Goal: Complete application form

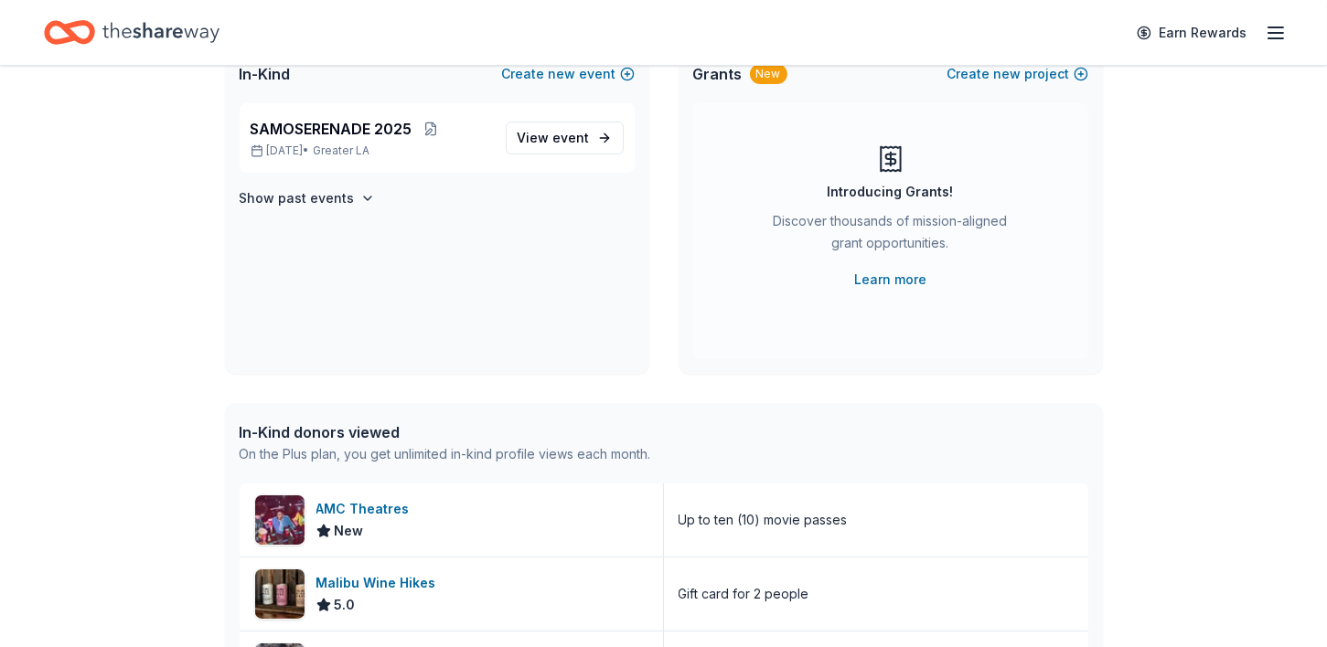
scroll to position [43, 0]
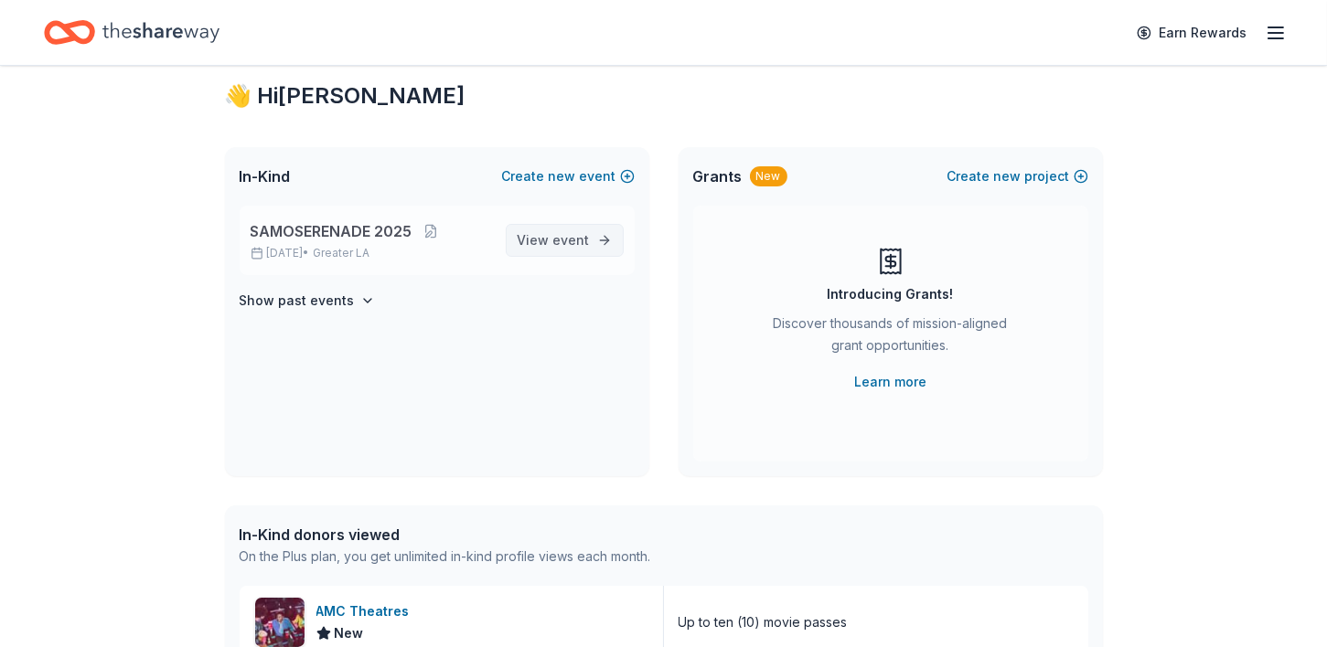
click at [551, 242] on span "View event" at bounding box center [554, 241] width 72 height 22
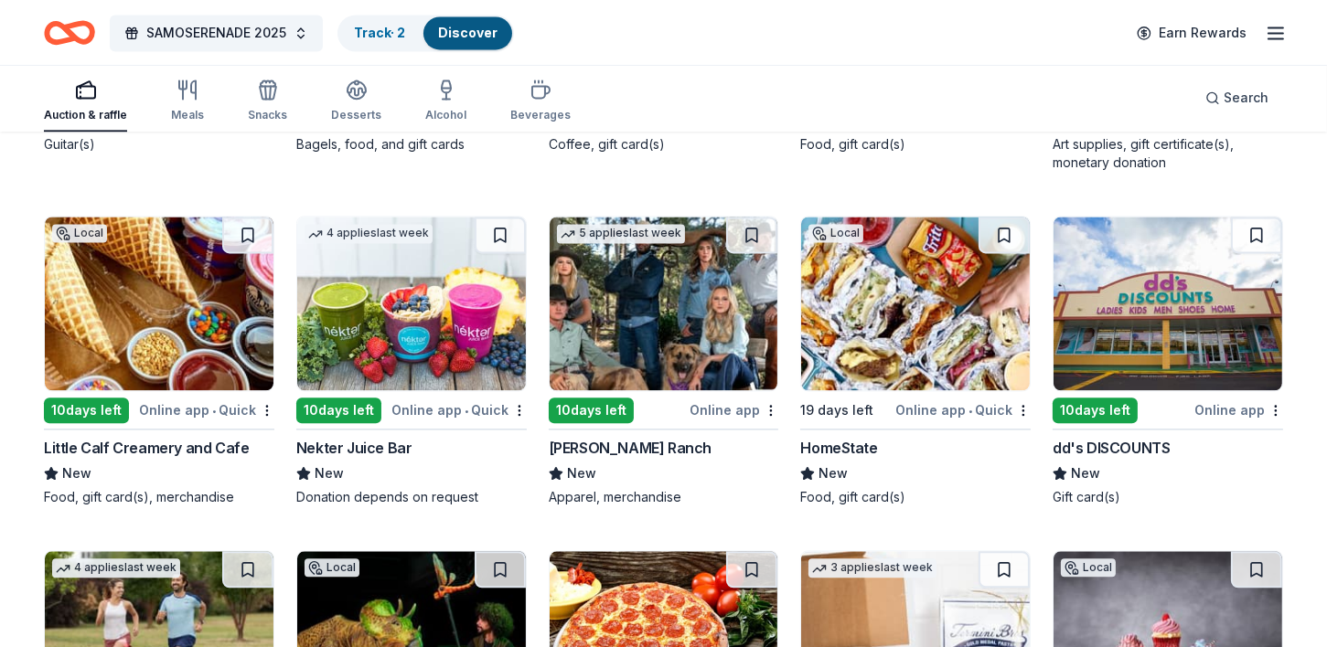
scroll to position [5519, 0]
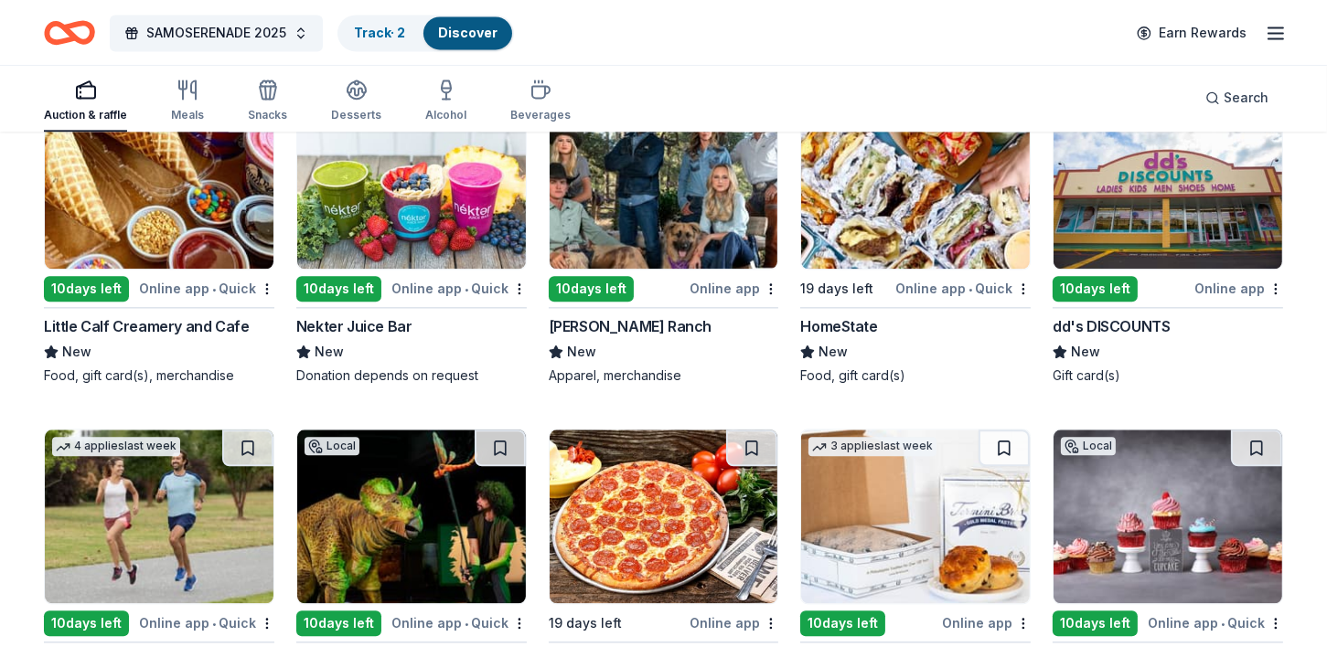
click at [876, 352] on div "New" at bounding box center [915, 352] width 230 height 22
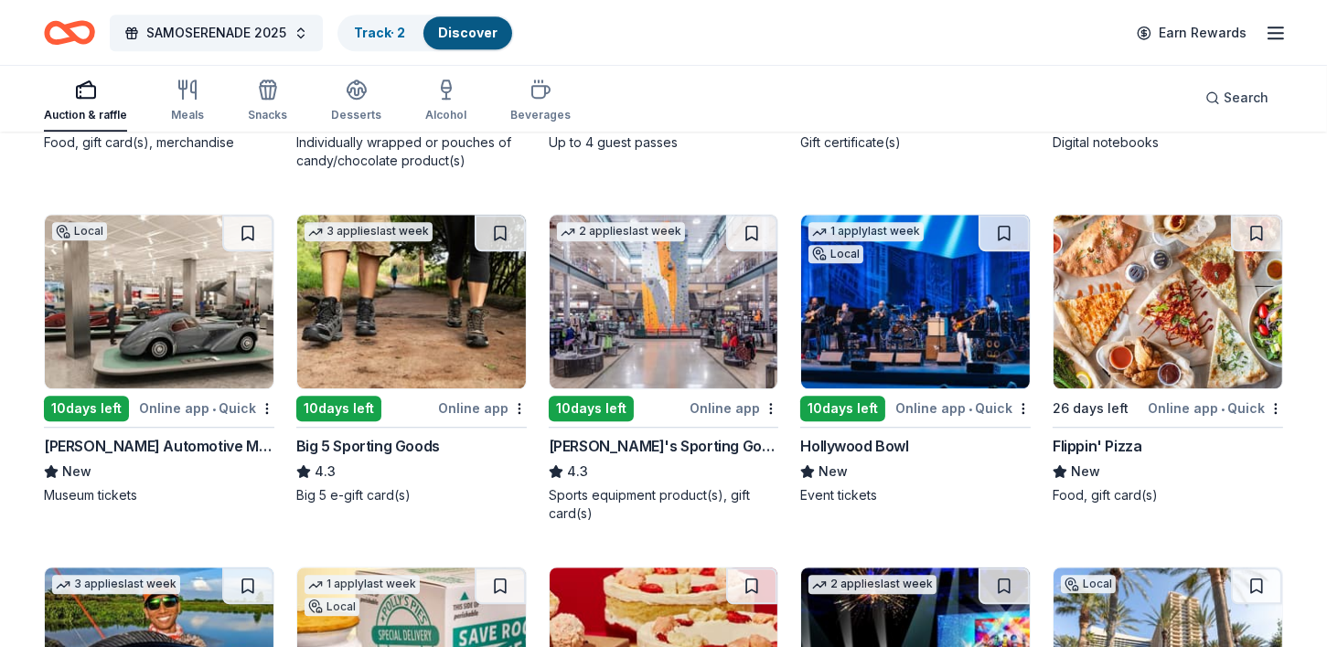
scroll to position [6412, 0]
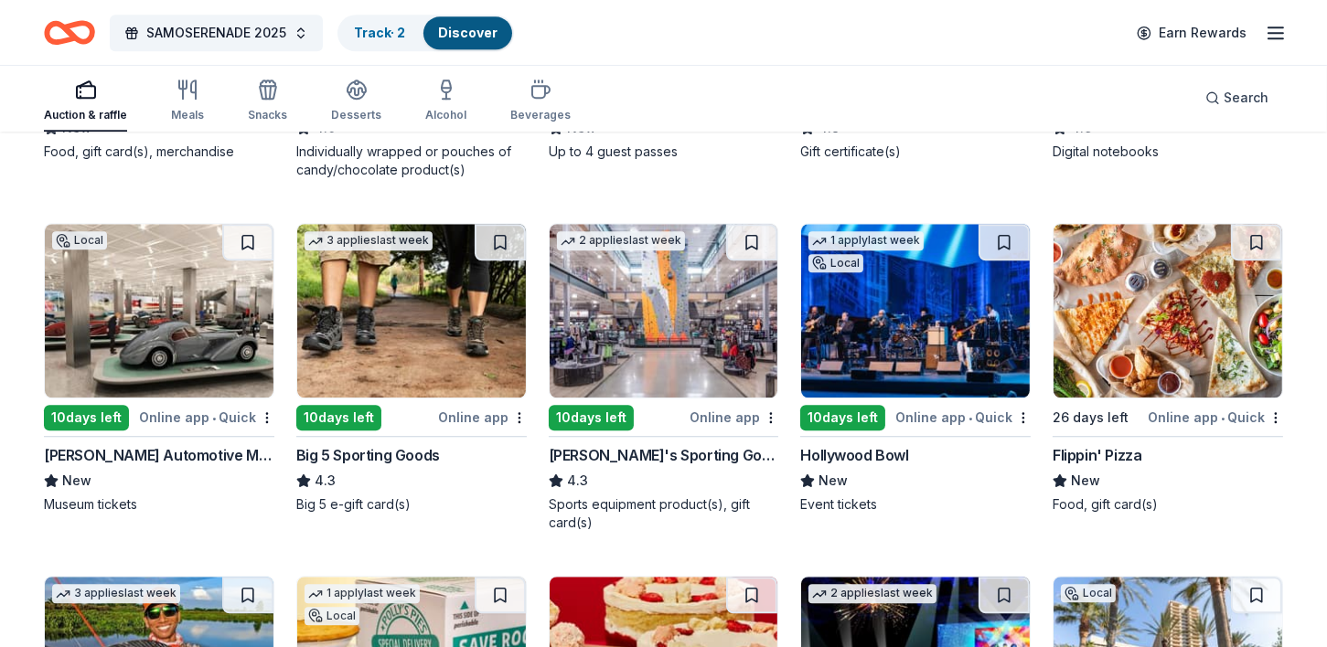
click at [846, 319] on img at bounding box center [915, 311] width 229 height 174
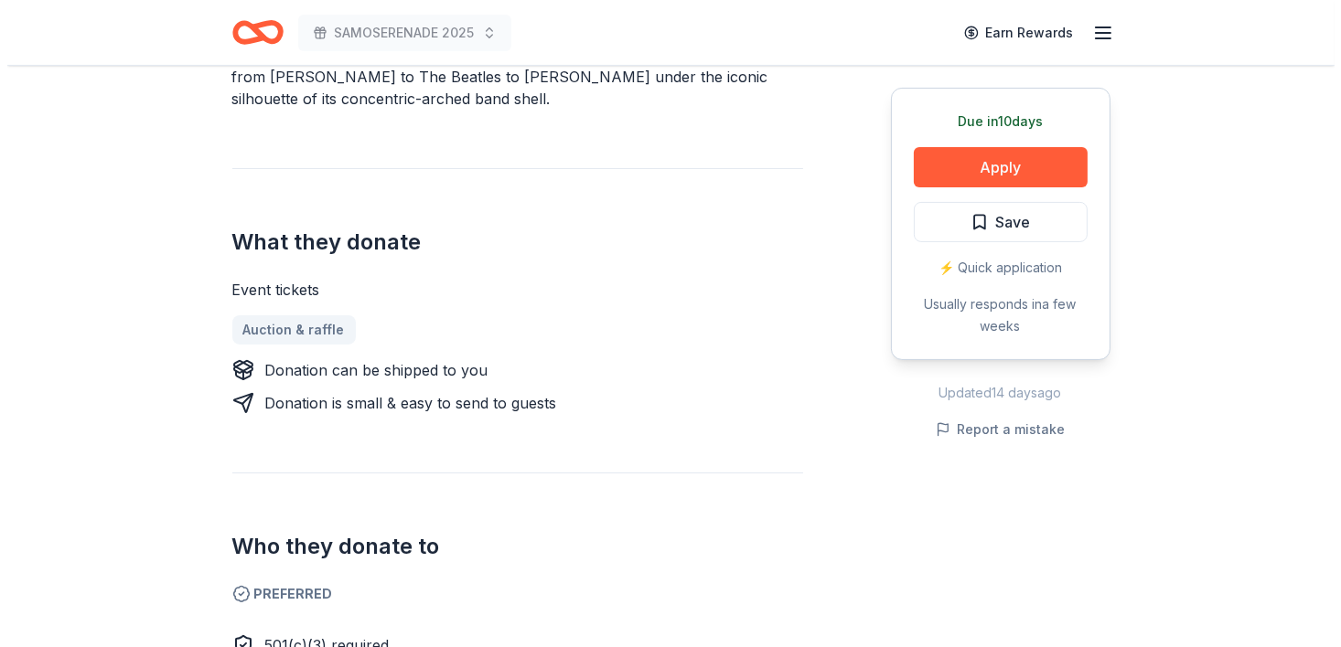
scroll to position [634, 0]
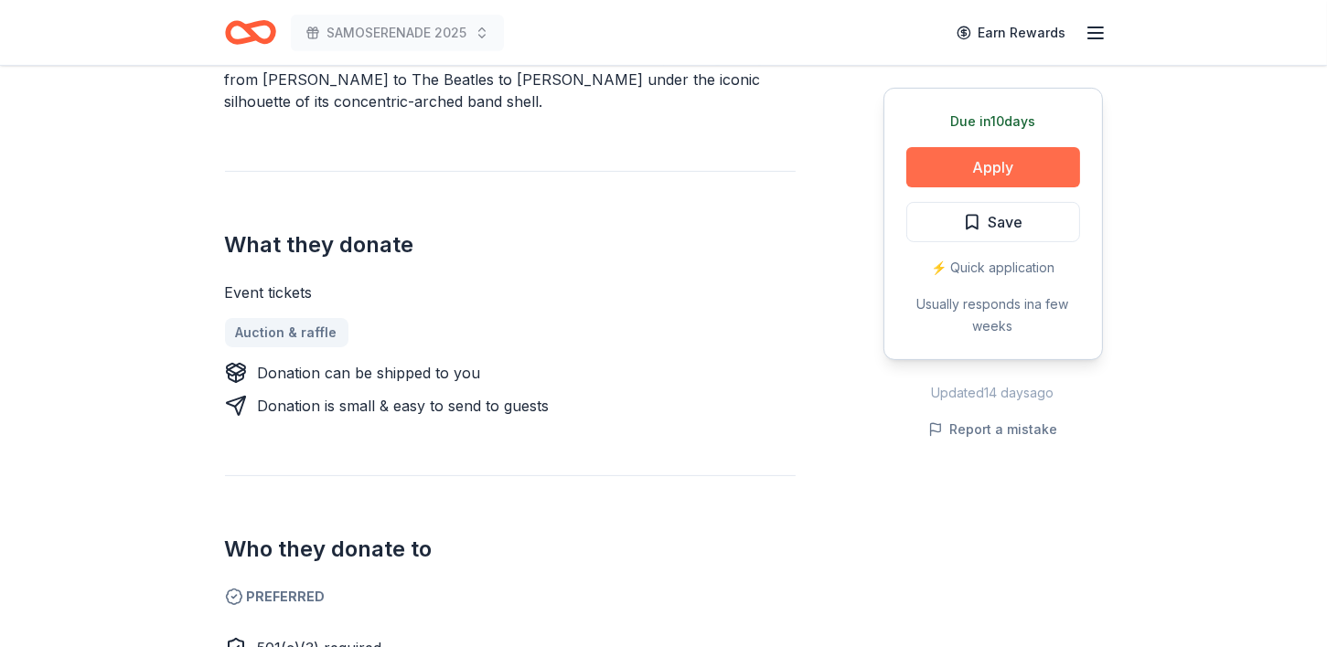
click at [1009, 164] on button "Apply" at bounding box center [993, 167] width 174 height 40
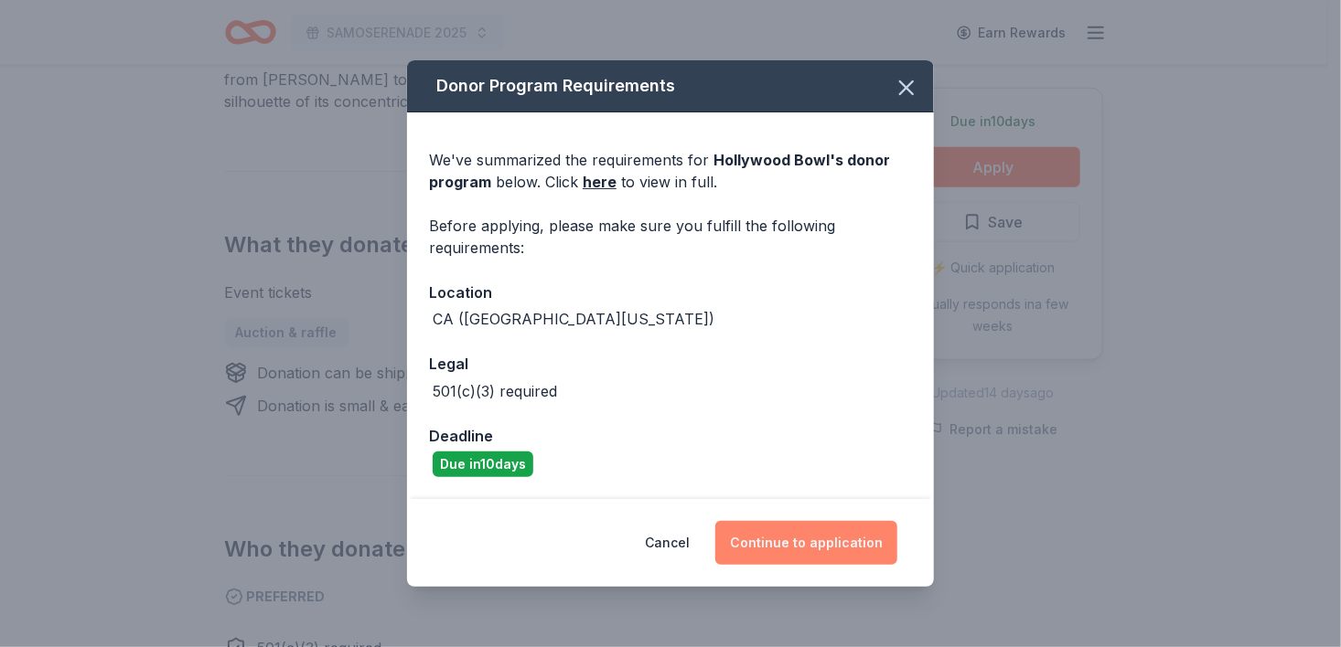
click at [815, 532] on button "Continue to application" at bounding box center [806, 543] width 182 height 44
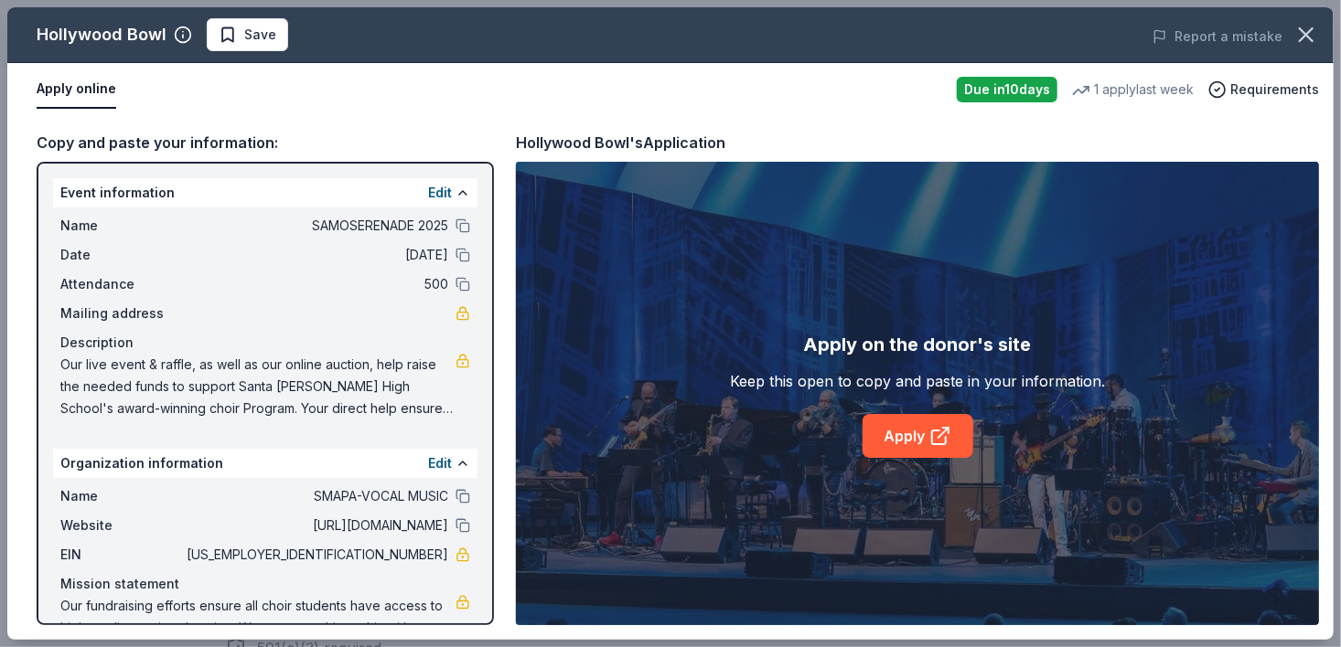
click at [1044, 381] on div "Keep this open to copy and paste in your information." at bounding box center [917, 381] width 375 height 22
drag, startPoint x: 1333, startPoint y: 161, endPoint x: 1330, endPoint y: 246, distance: 85.1
click at [1326, 246] on div "Copy and paste your information: Event information Edit Name SAMOSERENADE 2025 …" at bounding box center [670, 378] width 1326 height 524
click at [918, 433] on link "Apply" at bounding box center [917, 436] width 111 height 44
drag, startPoint x: 198, startPoint y: 241, endPoint x: 59, endPoint y: 141, distance: 170.8
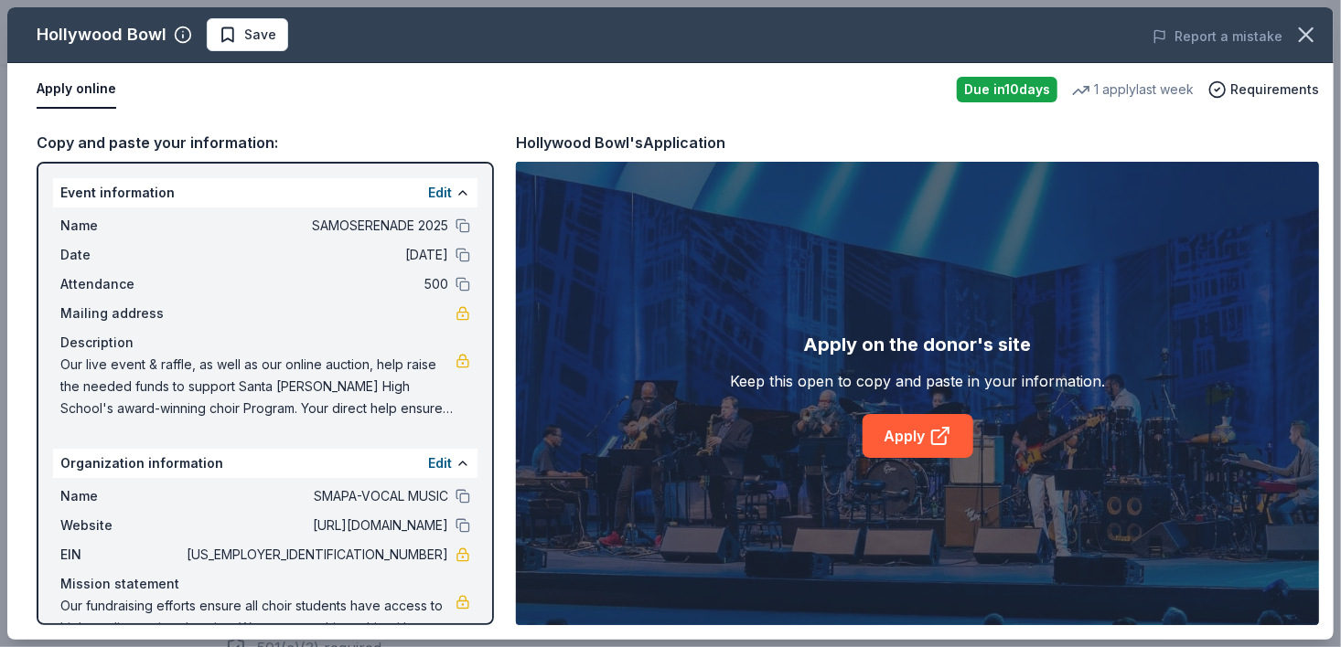
click at [59, 141] on div "Copy and paste your information:" at bounding box center [265, 143] width 457 height 24
drag, startPoint x: 59, startPoint y: 141, endPoint x: 68, endPoint y: 90, distance: 51.9
click at [68, 90] on button "Apply online" at bounding box center [77, 89] width 80 height 38
drag, startPoint x: 122, startPoint y: 198, endPoint x: 102, endPoint y: 296, distance: 99.7
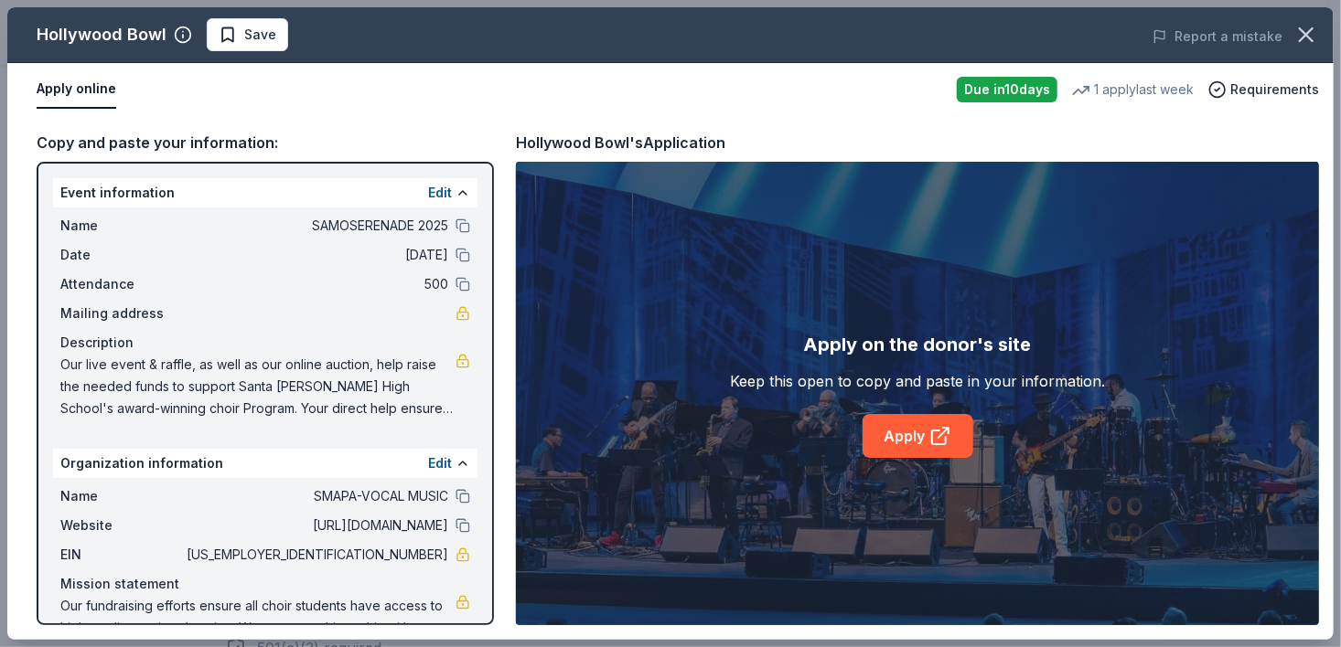
click at [105, 301] on div "Name SAMOSERENADE 2025 Date 10/18/25 Attendance 500 Mailing address Description…" at bounding box center [265, 317] width 424 height 219
drag, startPoint x: 66, startPoint y: 184, endPoint x: 355, endPoint y: 185, distance: 289.0
click at [355, 184] on div "Event information Edit" at bounding box center [265, 192] width 424 height 29
click at [433, 188] on button "Edit" at bounding box center [440, 193] width 24 height 22
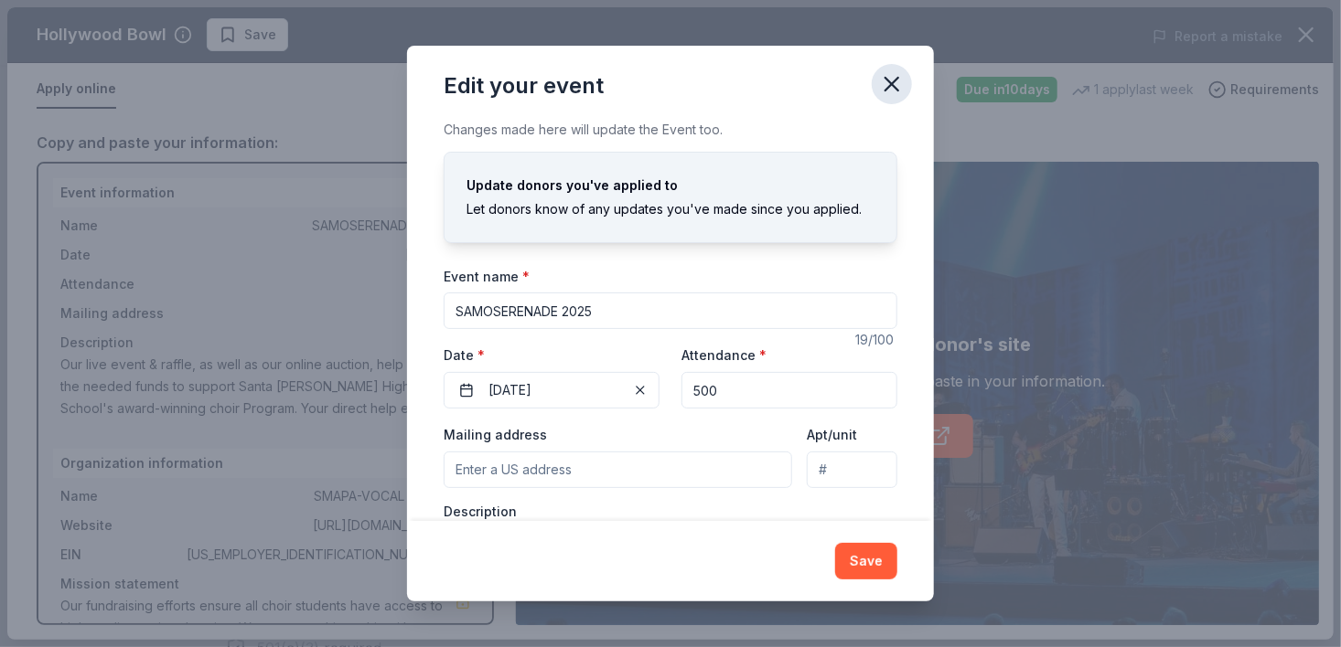
click at [889, 75] on icon "button" at bounding box center [892, 84] width 26 height 26
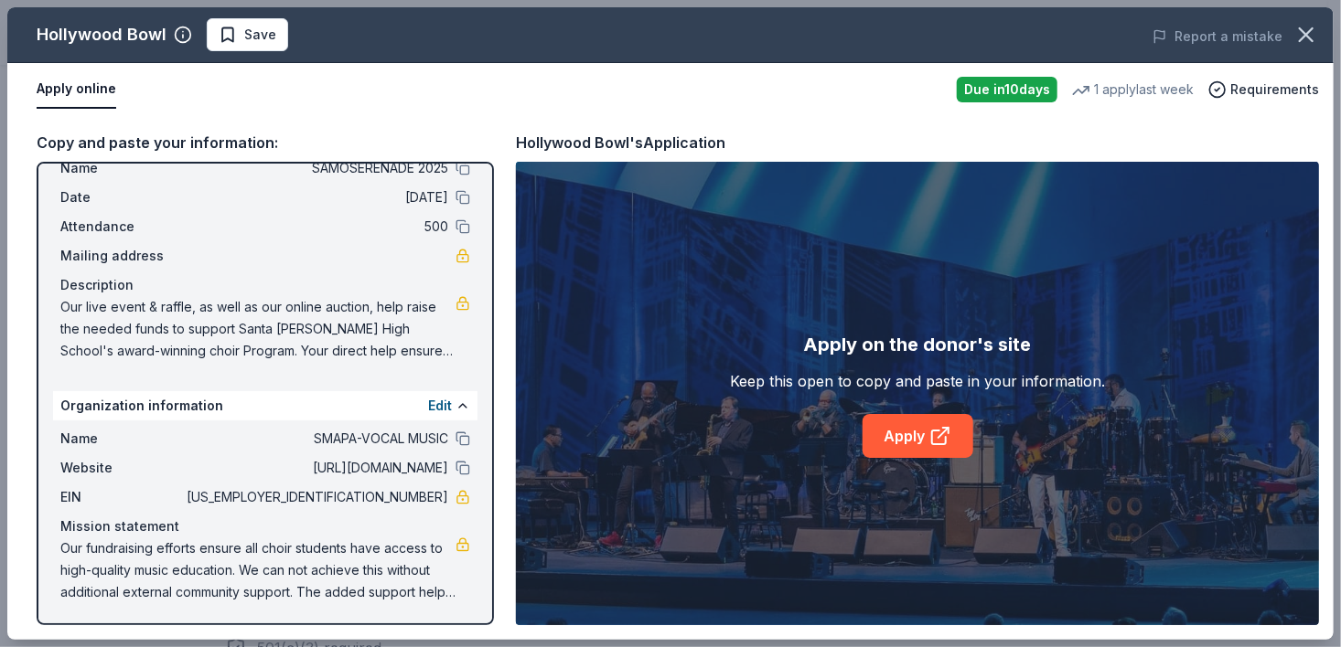
scroll to position [0, 0]
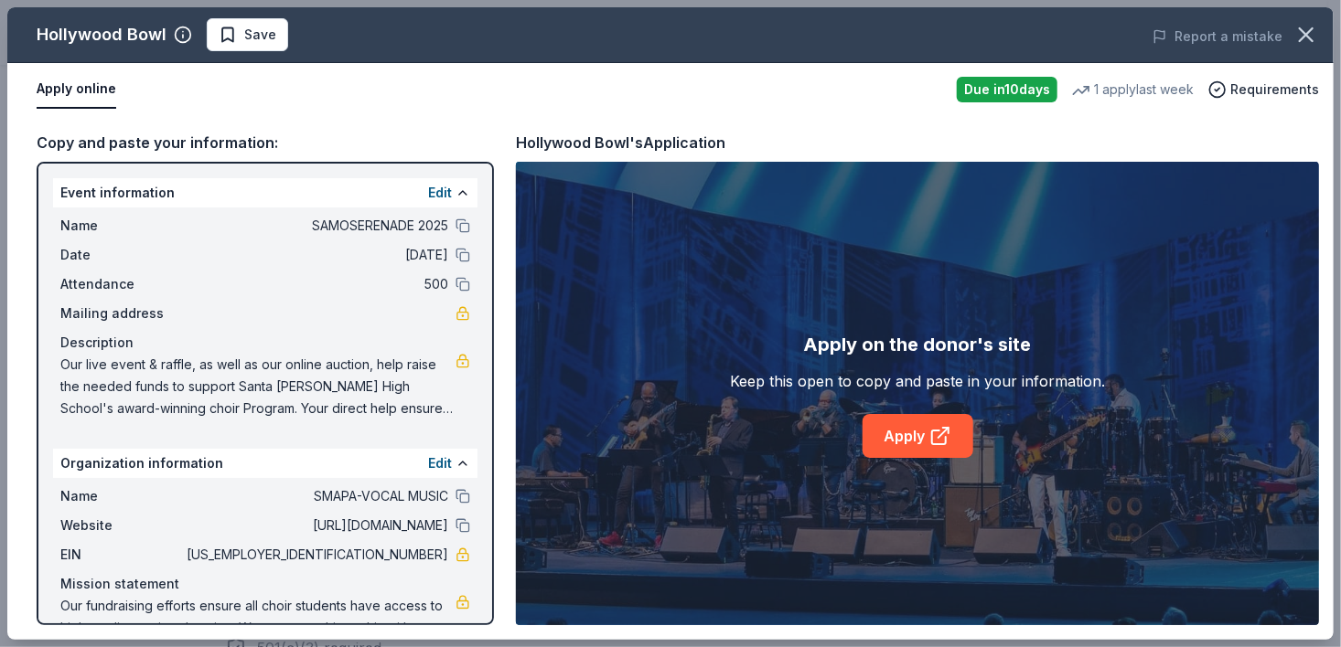
drag, startPoint x: 254, startPoint y: 195, endPoint x: 206, endPoint y: 253, distance: 76.0
drag, startPoint x: 206, startPoint y: 253, endPoint x: 159, endPoint y: 215, distance: 60.4
click at [159, 215] on span "Name" at bounding box center [121, 226] width 123 height 22
drag, startPoint x: 55, startPoint y: 186, endPoint x: 470, endPoint y: 463, distance: 499.1
click at [470, 463] on div "Event information Edit Name SAMOSERENADE 2025 Date 10/18/25 Attendance 500 Mail…" at bounding box center [265, 394] width 457 height 464
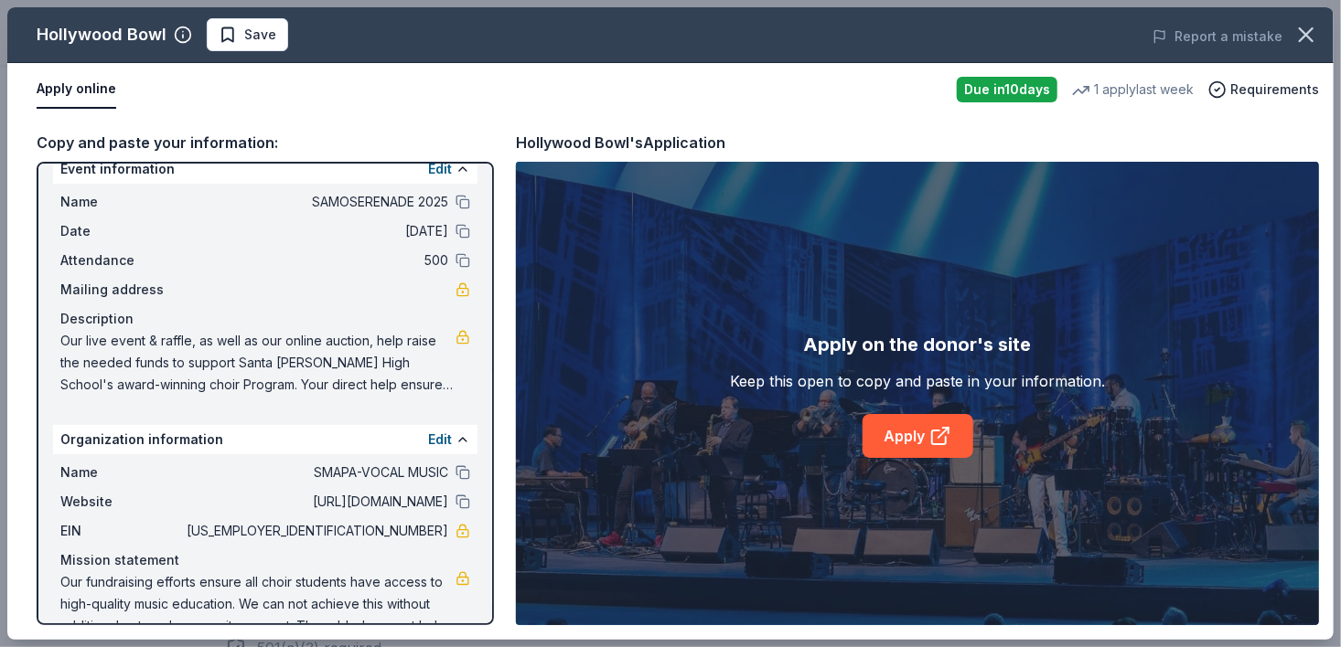
scroll to position [58, 0]
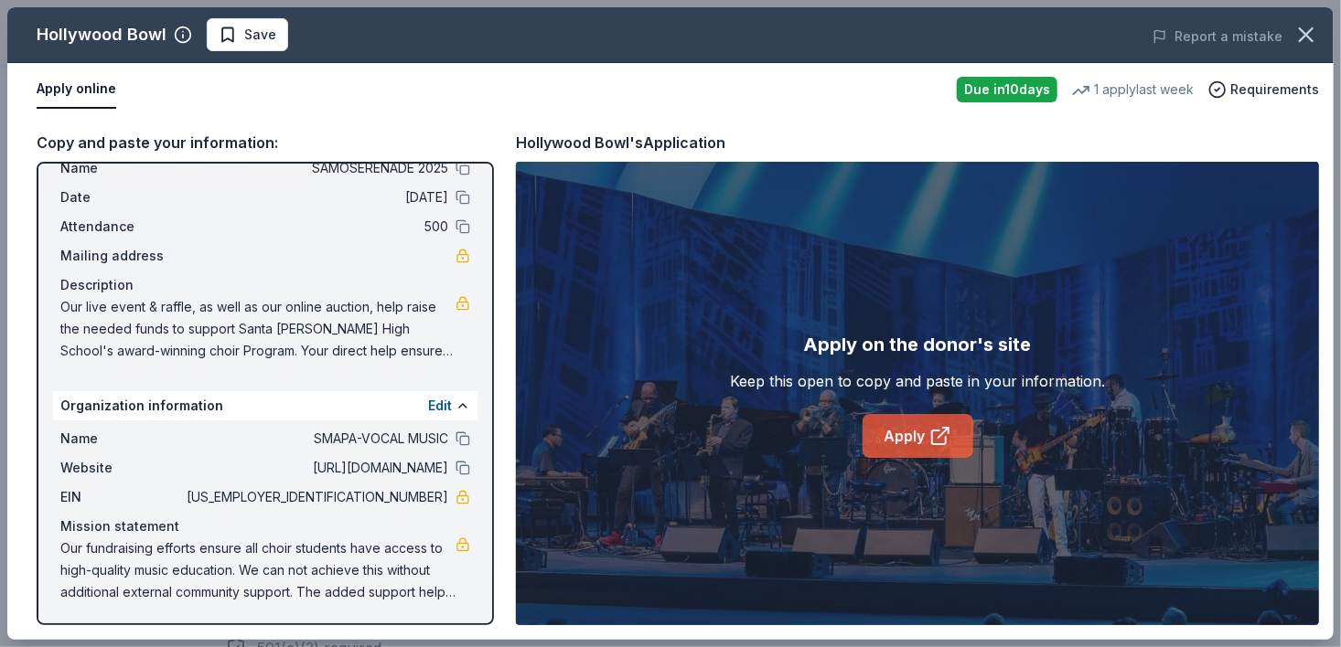
click at [924, 433] on link "Apply" at bounding box center [917, 436] width 111 height 44
